Goal: Navigation & Orientation: Find specific page/section

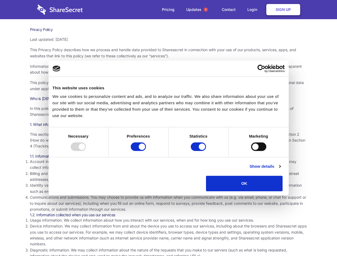
click at [86, 151] on div at bounding box center [78, 146] width 15 height 9
click at [146, 151] on input "Preferences" at bounding box center [138, 146] width 15 height 9
checkbox input "false"
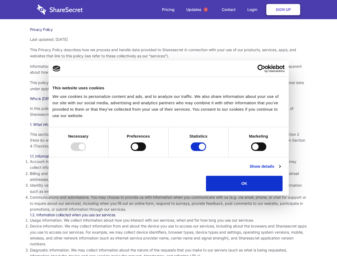
click at [199, 151] on input "Statistics" at bounding box center [198, 146] width 15 height 9
checkbox input "false"
click at [251, 151] on input "Marketing" at bounding box center [258, 146] width 15 height 9
checkbox input "true"
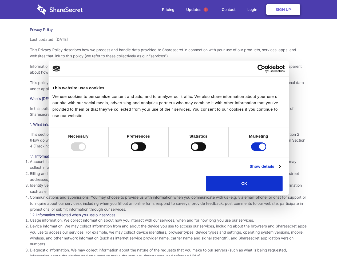
click at [280, 170] on link "Show details" at bounding box center [264, 166] width 31 height 6
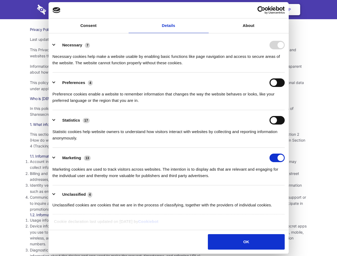
click at [284, 72] on li "Necessary 7 Necessary cookies help make a website usable by enabling basic func…" at bounding box center [169, 54] width 232 height 38
click at [205, 10] on span "1" at bounding box center [205, 9] width 4 height 4
